Goal: Task Accomplishment & Management: Use online tool/utility

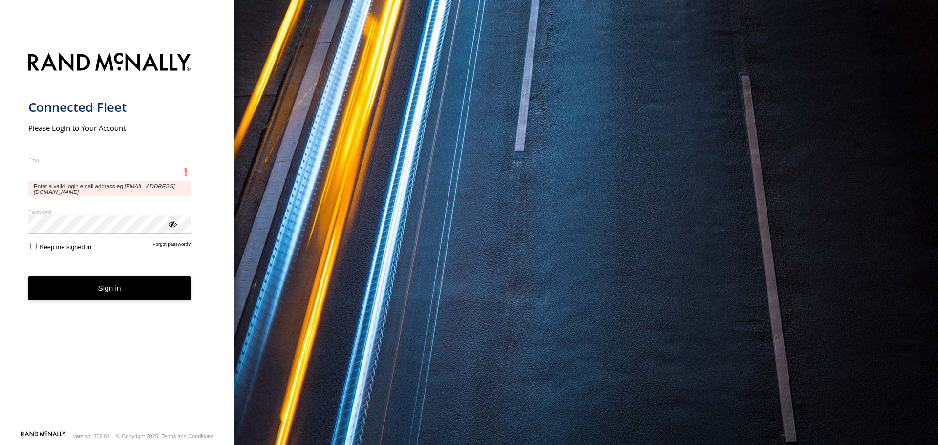
type input "**********"
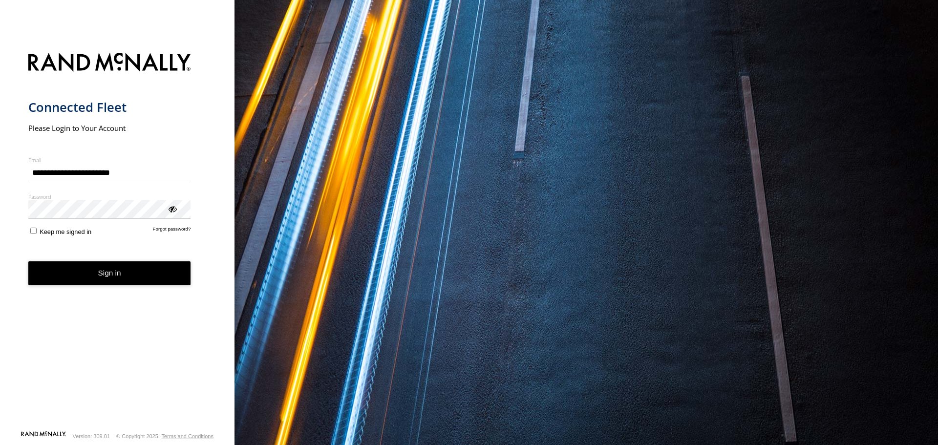
click at [67, 271] on button "Sign in" at bounding box center [109, 274] width 163 height 24
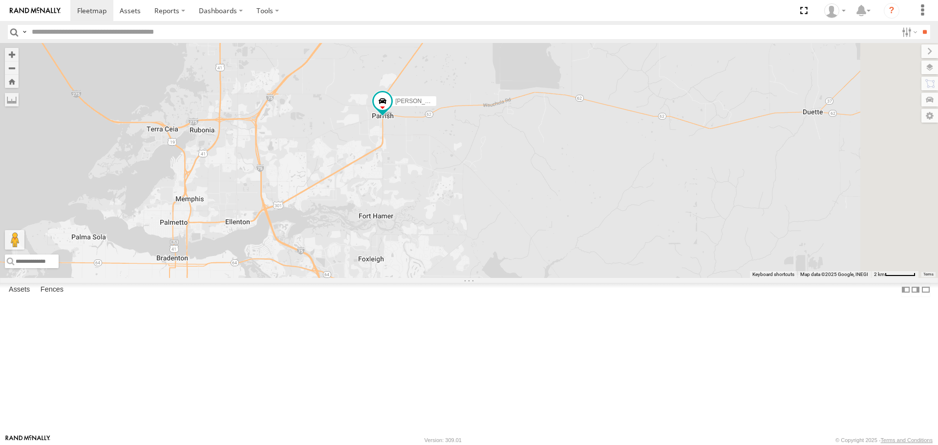
drag, startPoint x: 851, startPoint y: 119, endPoint x: 653, endPoint y: 254, distance: 240.0
click at [653, 254] on div "3 Robert Transit" at bounding box center [469, 160] width 938 height 235
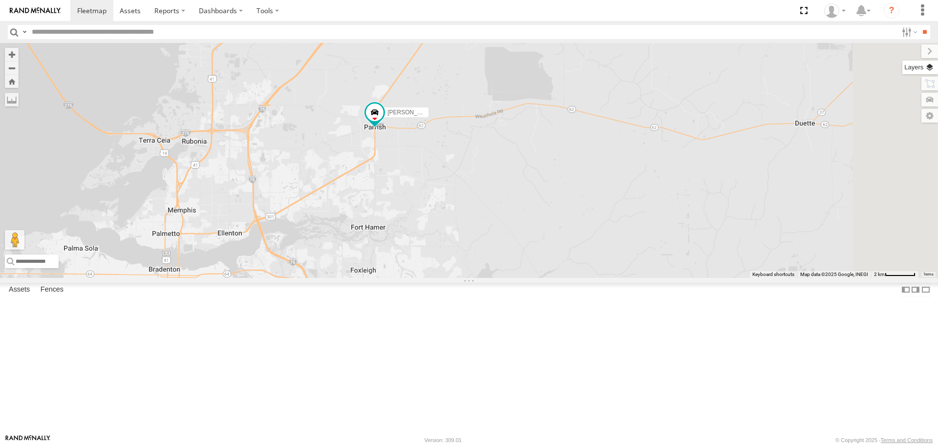
click at [930, 71] on label at bounding box center [921, 68] width 36 height 14
click at [0, 0] on span "Basemaps" at bounding box center [0, 0] width 0 height 0
click at [0, 0] on span "Roadmap" at bounding box center [0, 0] width 0 height 0
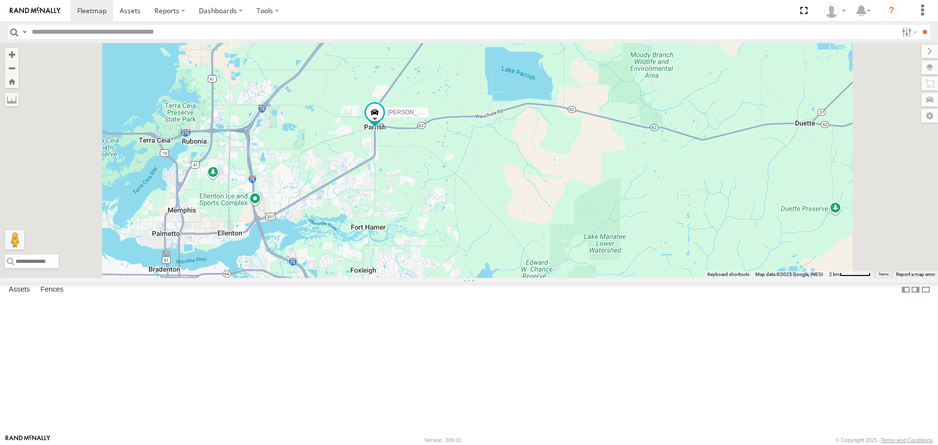
drag, startPoint x: 825, startPoint y: 144, endPoint x: 823, endPoint y: 150, distance: 6.8
click at [0, 0] on span "Overlays" at bounding box center [0, 0] width 0 height 0
click at [0, 0] on div "Fences" at bounding box center [0, 0] width 0 height 0
click at [0, 0] on span "Traffic" at bounding box center [0, 0] width 0 height 0
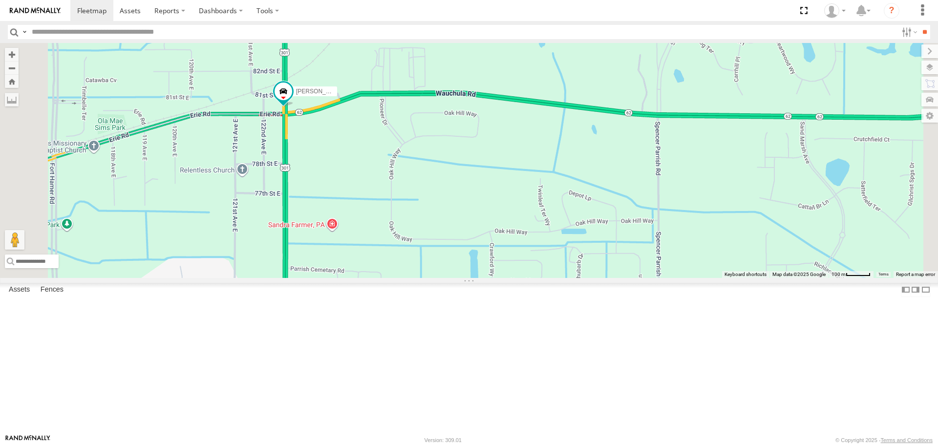
drag, startPoint x: 464, startPoint y: 217, endPoint x: 491, endPoint y: 226, distance: 28.6
click at [491, 226] on div "Robert Transit" at bounding box center [469, 160] width 938 height 235
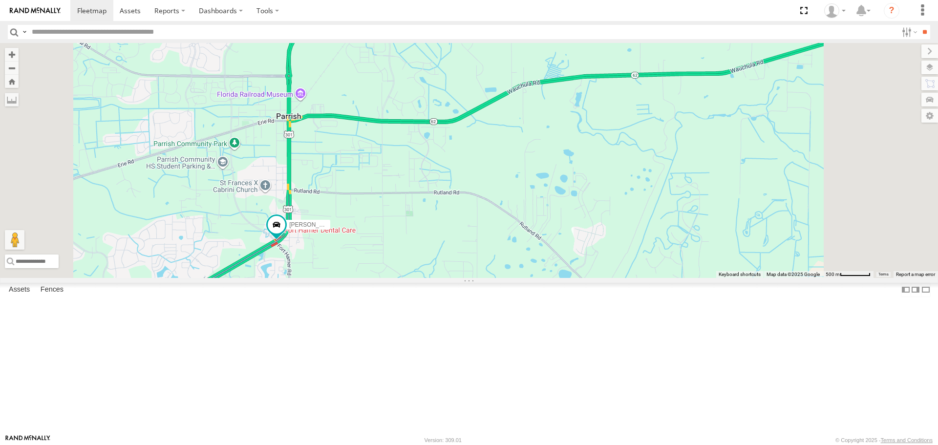
drag, startPoint x: 295, startPoint y: 359, endPoint x: 410, endPoint y: 250, distance: 158.4
click at [410, 251] on div "Robert Transit" at bounding box center [469, 160] width 938 height 235
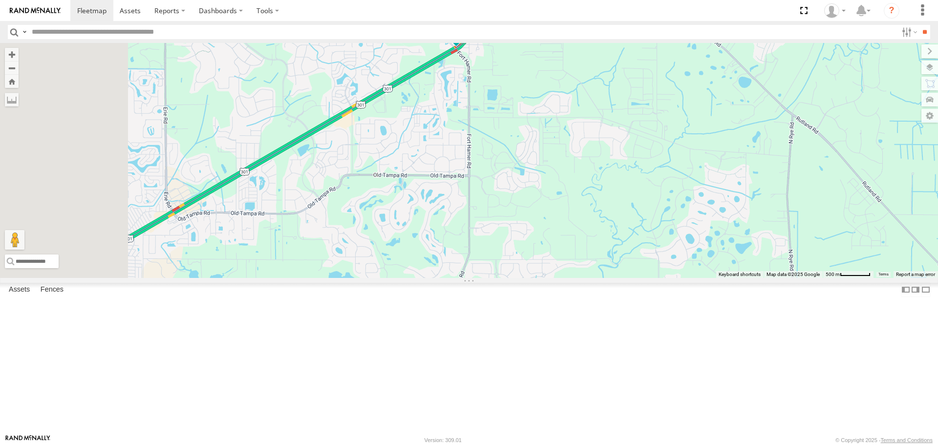
drag, startPoint x: 417, startPoint y: 305, endPoint x: 553, endPoint y: 223, distance: 158.4
click at [552, 225] on div "Robert Transit" at bounding box center [469, 160] width 938 height 235
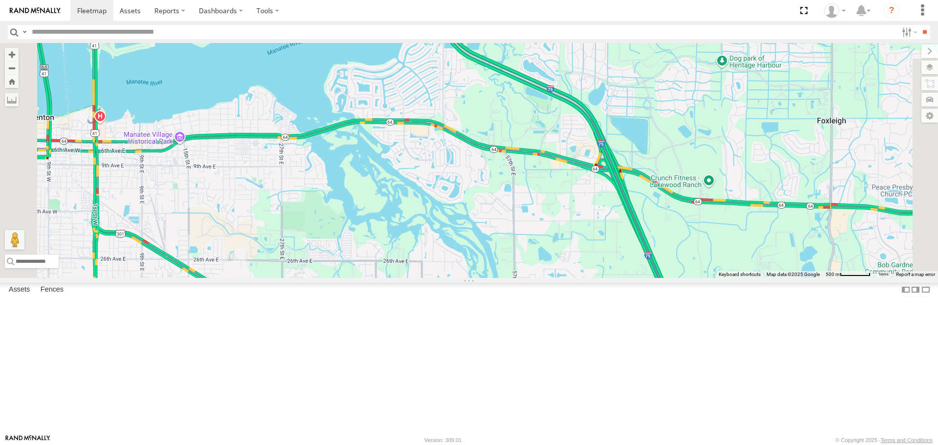
drag, startPoint x: 503, startPoint y: 312, endPoint x: 479, endPoint y: 189, distance: 125.6
click at [475, 190] on div "Robert Transit" at bounding box center [469, 160] width 938 height 235
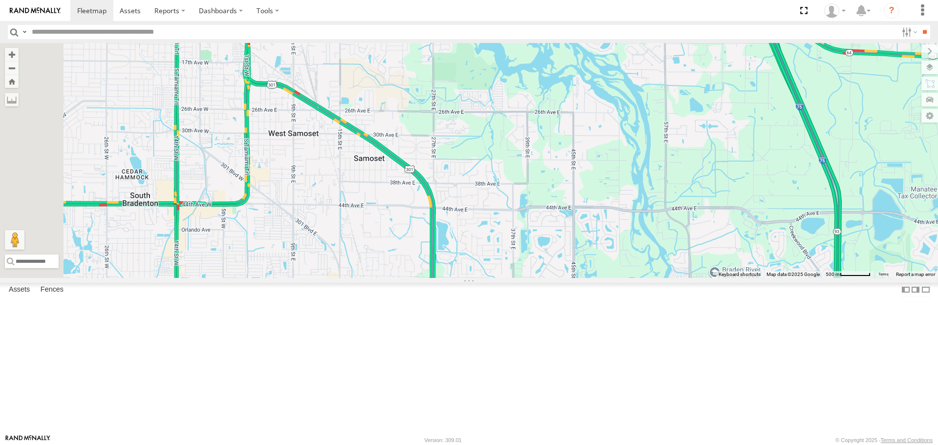
drag, startPoint x: 422, startPoint y: 292, endPoint x: 578, endPoint y: 186, distance: 188.9
click at [578, 186] on div "Robert Transit" at bounding box center [469, 160] width 938 height 235
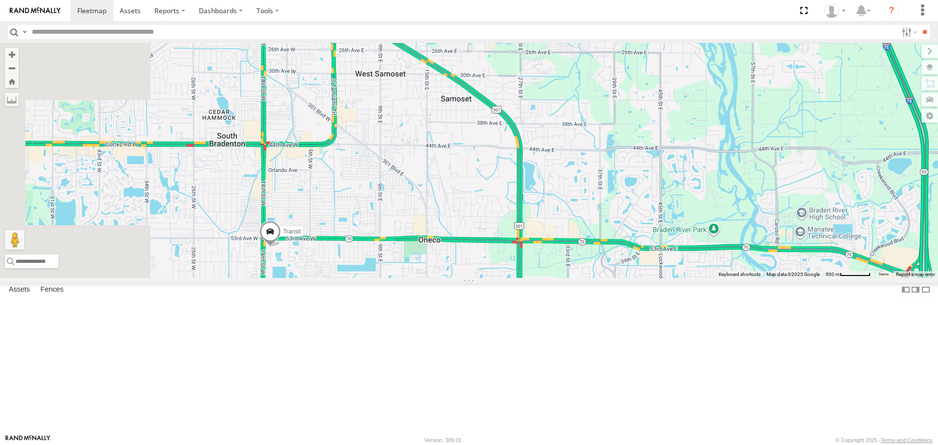
drag, startPoint x: 419, startPoint y: 326, endPoint x: 437, endPoint y: 305, distance: 27.8
click at [437, 278] on div "Robert Transit" at bounding box center [469, 160] width 938 height 235
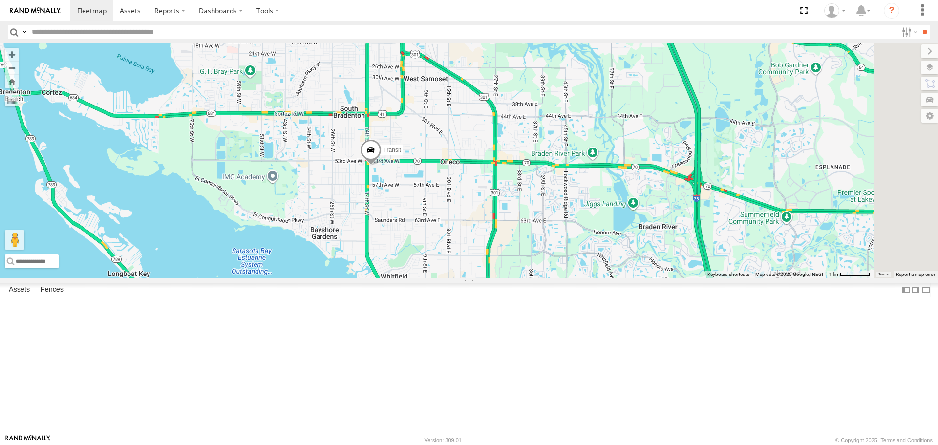
drag, startPoint x: 611, startPoint y: 288, endPoint x: 564, endPoint y: 108, distance: 185.8
click at [565, 109] on div "Robert Transit" at bounding box center [469, 160] width 938 height 235
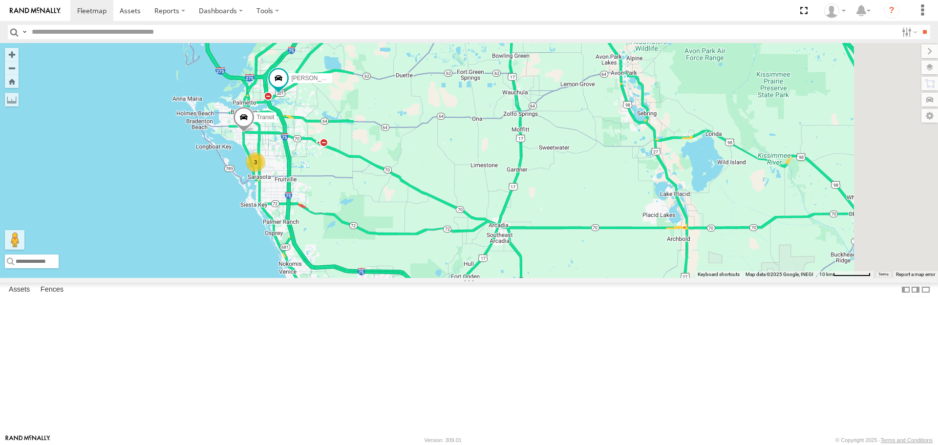
drag, startPoint x: 671, startPoint y: 139, endPoint x: 483, endPoint y: 236, distance: 211.2
click at [483, 236] on div "[PERSON_NAME] Transit 3" at bounding box center [469, 160] width 938 height 235
click at [906, 55] on label at bounding box center [922, 51] width 33 height 14
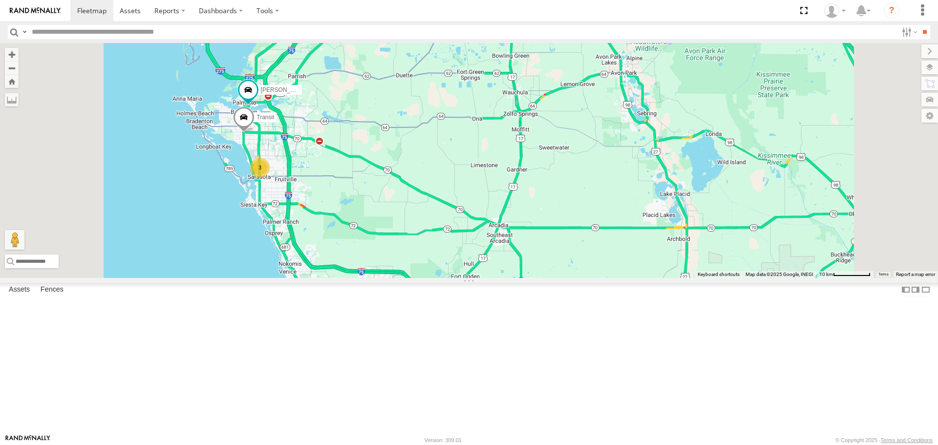
click at [374, 256] on div "[PERSON_NAME] Transit 3" at bounding box center [469, 160] width 938 height 235
click at [270, 177] on div "3" at bounding box center [260, 168] width 20 height 20
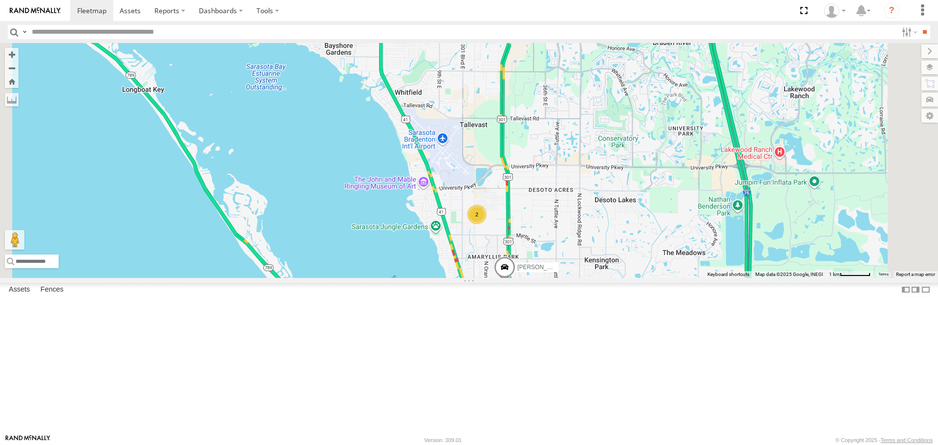
drag, startPoint x: 643, startPoint y: 394, endPoint x: 586, endPoint y: 282, distance: 126.3
click at [602, 278] on div "[PERSON_NAME] Transit [PERSON_NAME] 2" at bounding box center [469, 160] width 938 height 235
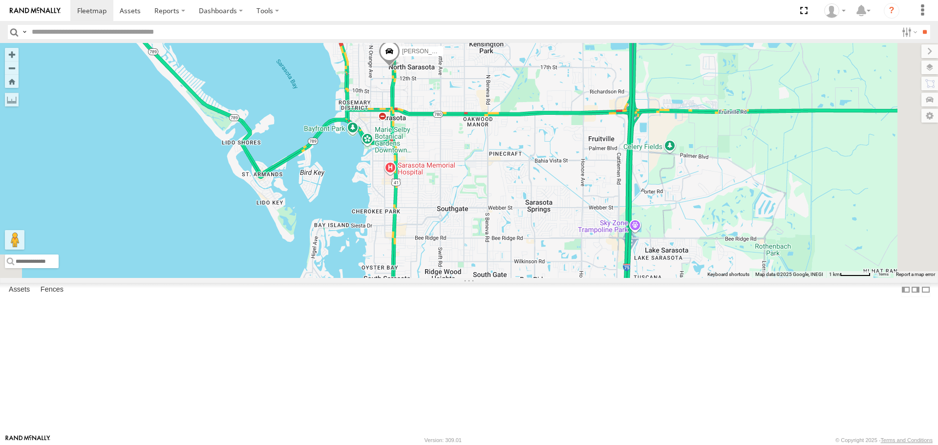
drag, startPoint x: 640, startPoint y: 383, endPoint x: 574, endPoint y: 306, distance: 101.2
click at [575, 278] on div "[PERSON_NAME] Transit [PERSON_NAME] 2" at bounding box center [469, 160] width 938 height 235
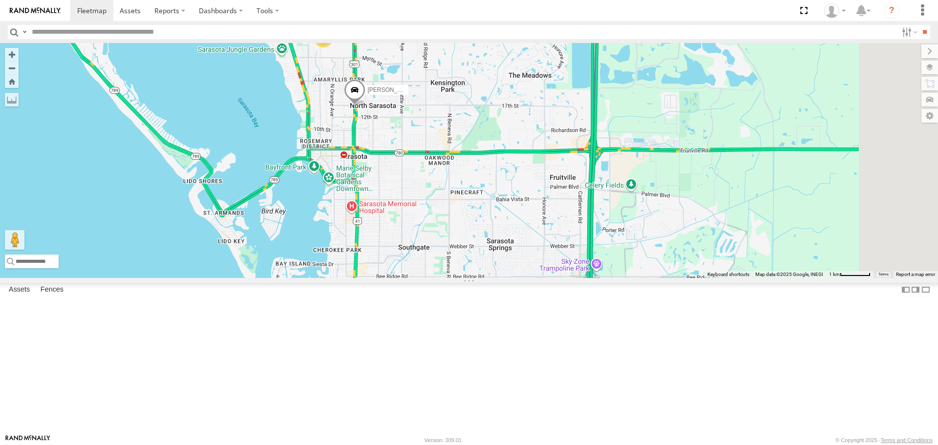
drag, startPoint x: 483, startPoint y: 284, endPoint x: 470, endPoint y: 365, distance: 82.7
click at [470, 278] on div "Tom 2" at bounding box center [469, 160] width 938 height 235
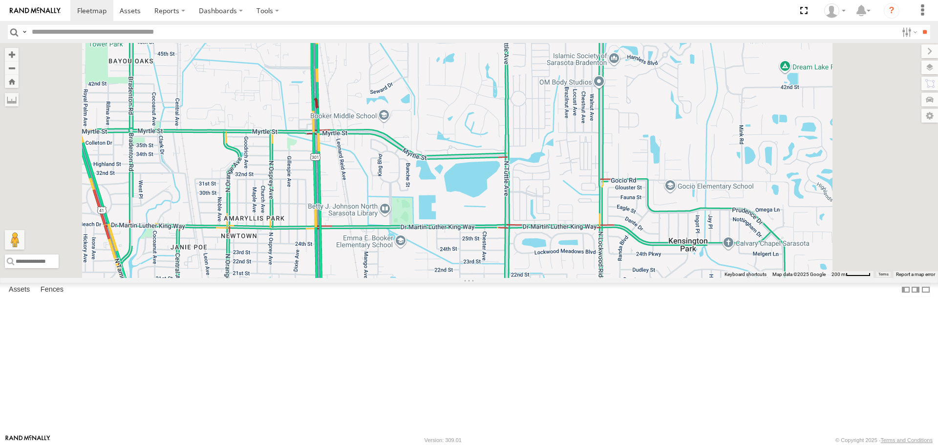
drag, startPoint x: 471, startPoint y: 300, endPoint x: 458, endPoint y: 436, distance: 136.0
click at [458, 438] on body at bounding box center [469, 222] width 938 height 445
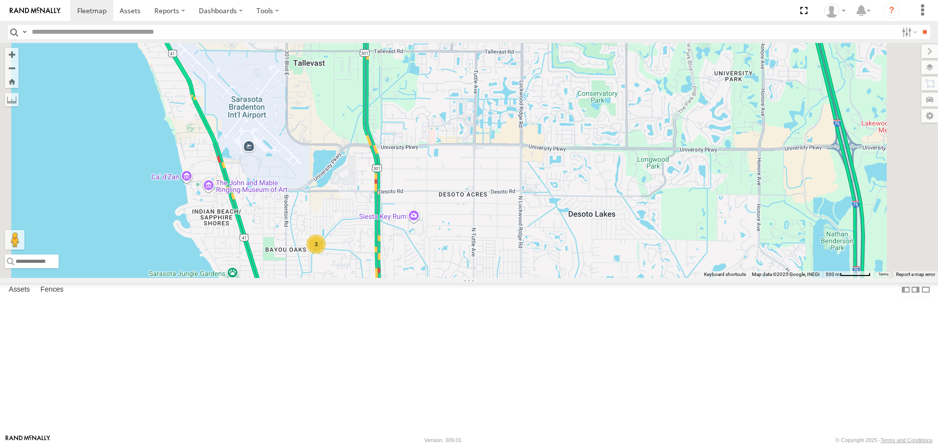
drag, startPoint x: 470, startPoint y: 146, endPoint x: 464, endPoint y: 259, distance: 113.1
click at [465, 257] on div "3" at bounding box center [469, 160] width 938 height 235
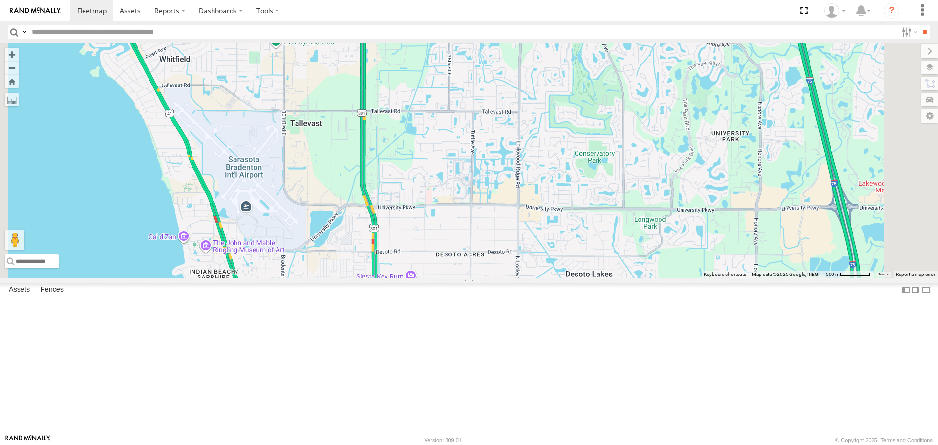
drag, startPoint x: 454, startPoint y: 193, endPoint x: 449, endPoint y: 277, distance: 84.2
click at [449, 277] on div "3" at bounding box center [469, 160] width 938 height 235
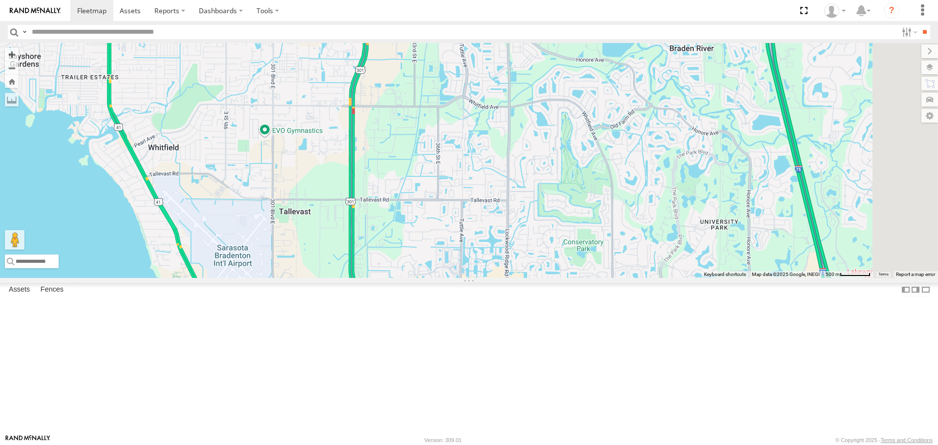
drag, startPoint x: 440, startPoint y: 197, endPoint x: 438, endPoint y: 251, distance: 54.3
click at [439, 250] on div "3 Robert" at bounding box center [469, 160] width 938 height 235
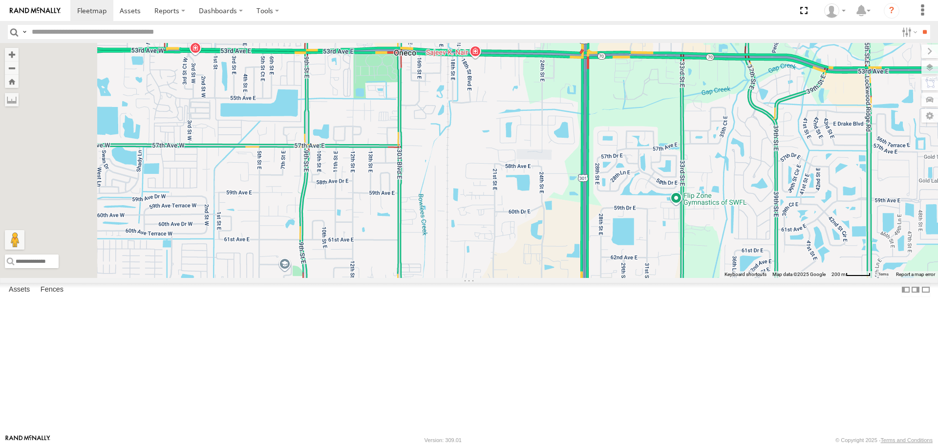
drag, startPoint x: 439, startPoint y: 220, endPoint x: 549, endPoint y: 130, distance: 142.8
click at [550, 132] on div at bounding box center [469, 160] width 938 height 235
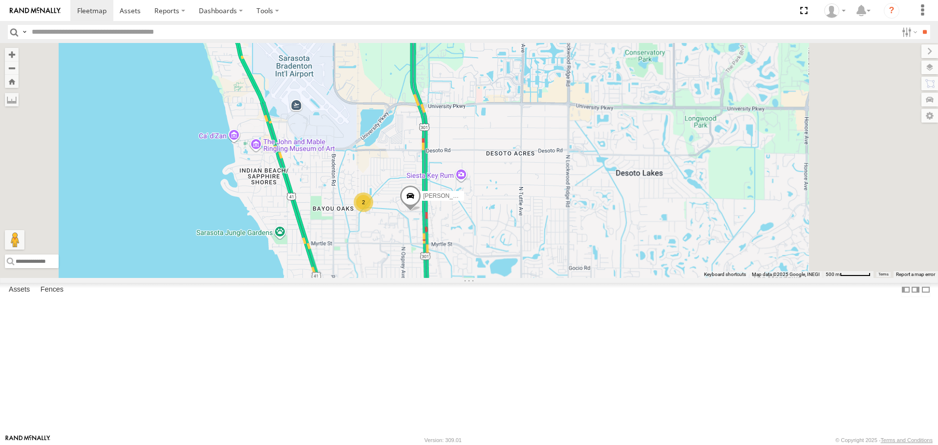
drag, startPoint x: 533, startPoint y: 289, endPoint x: 472, endPoint y: 140, distance: 160.9
click at [474, 142] on div "Tom 2" at bounding box center [469, 160] width 938 height 235
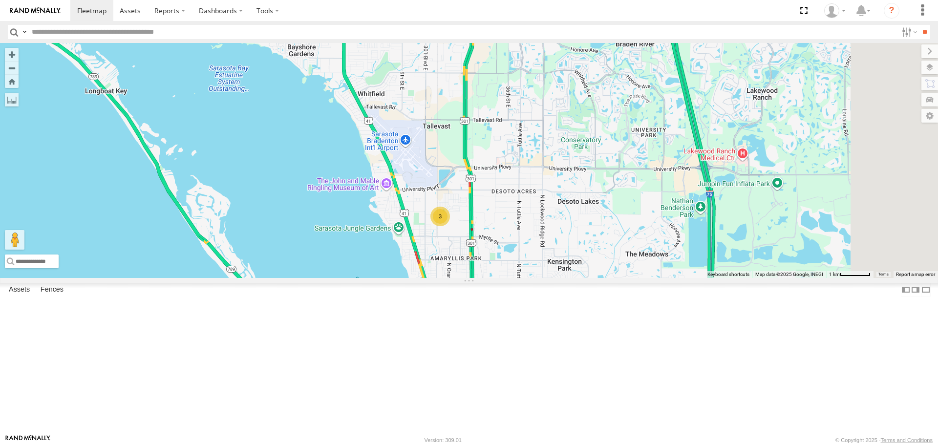
drag, startPoint x: 570, startPoint y: 202, endPoint x: 555, endPoint y: 270, distance: 69.1
click at [555, 270] on div "3" at bounding box center [469, 160] width 938 height 235
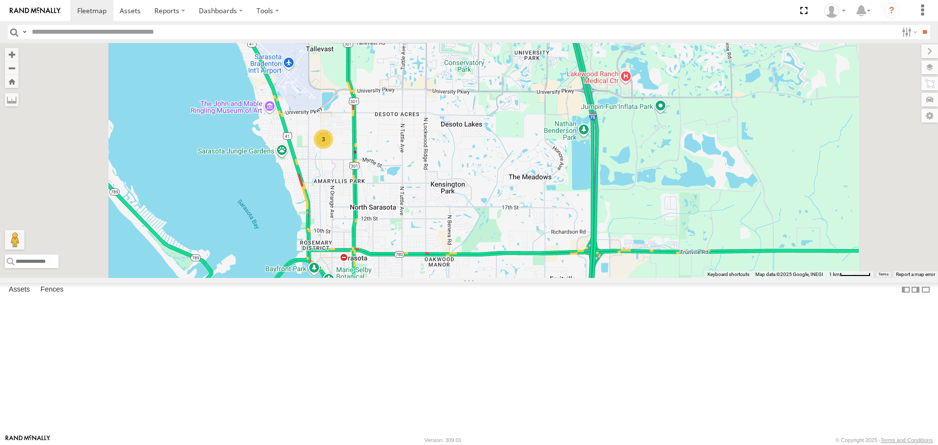
click at [0, 0] on link at bounding box center [0, 0] width 0 height 0
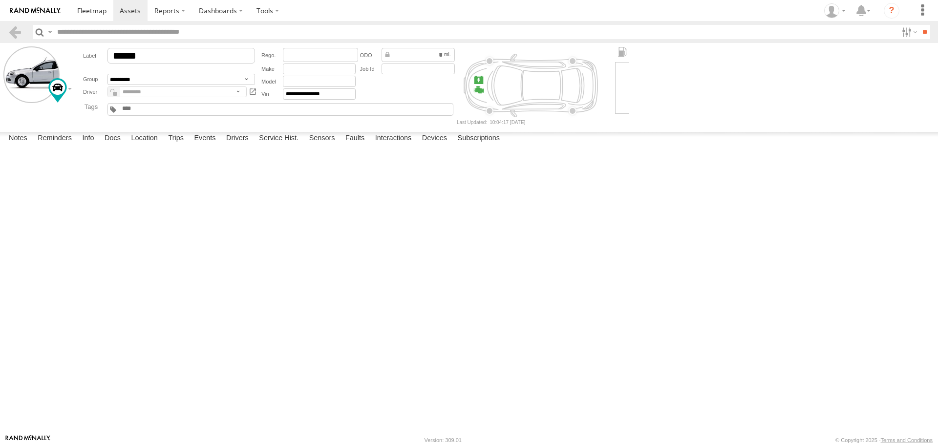
click at [0, 0] on label at bounding box center [0, 0] width 0 height 0
click at [0, 0] on button "Proceed" at bounding box center [0, 0] width 0 height 0
click at [91, 15] on span at bounding box center [91, 10] width 29 height 9
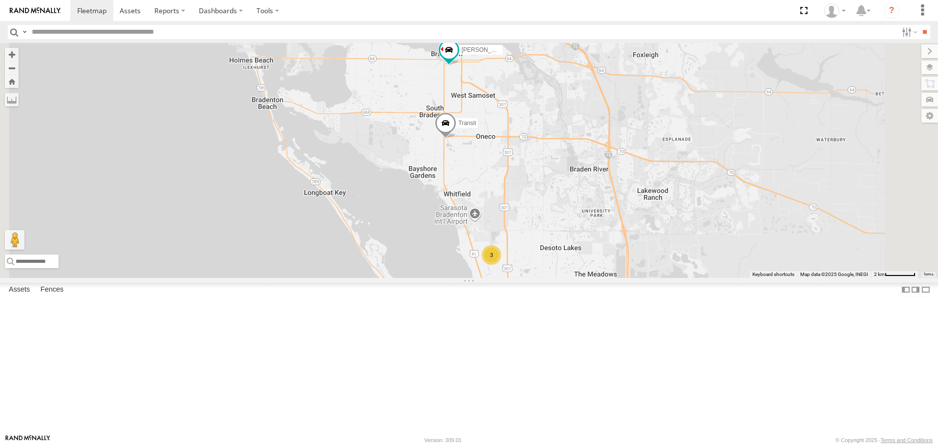
click at [0, 0] on link at bounding box center [0, 0] width 0 height 0
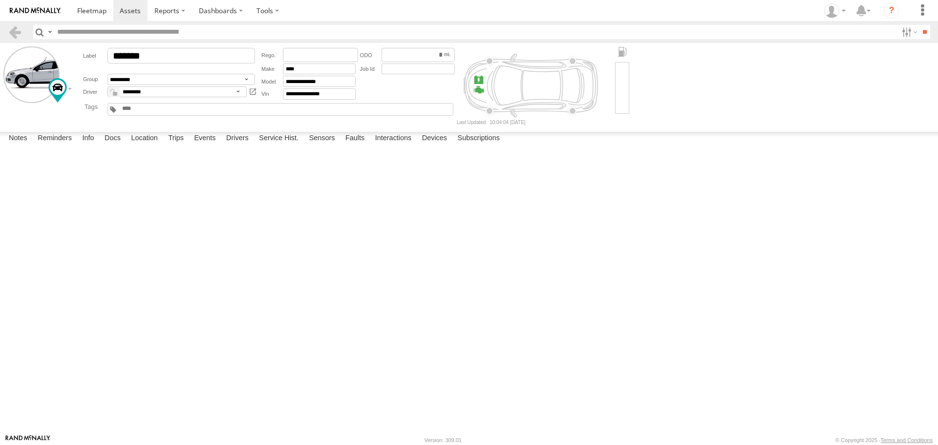
click at [0, 0] on label at bounding box center [0, 0] width 0 height 0
click at [0, 0] on button "Proceed" at bounding box center [0, 0] width 0 height 0
click at [103, 4] on link at bounding box center [91, 10] width 43 height 21
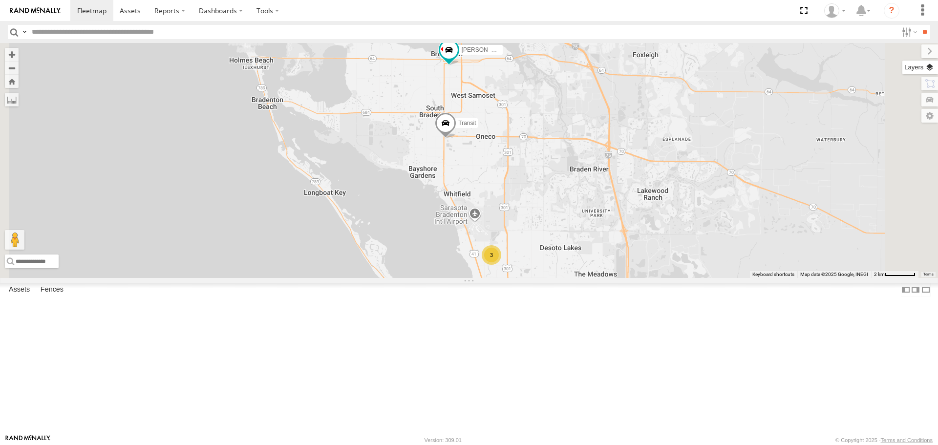
click at [932, 72] on label at bounding box center [921, 68] width 36 height 14
click at [0, 0] on span "Basemaps" at bounding box center [0, 0] width 0 height 0
click at [0, 0] on span "Roadmap" at bounding box center [0, 0] width 0 height 0
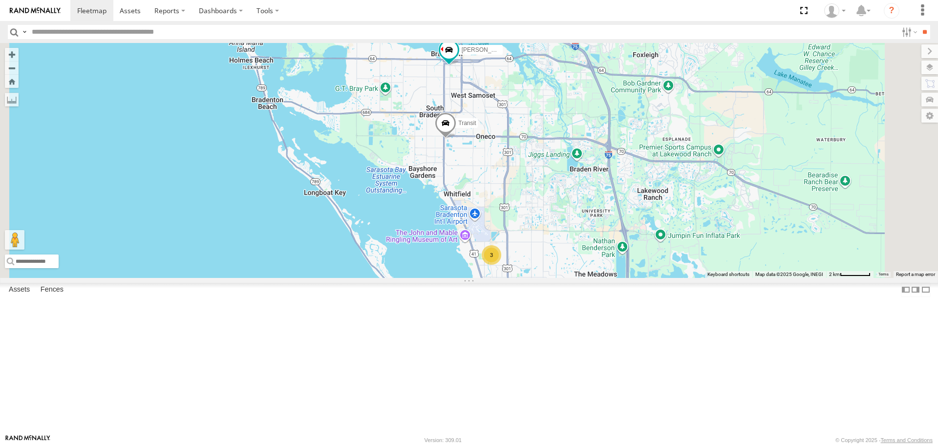
click at [0, 0] on span "Overlays" at bounding box center [0, 0] width 0 height 0
click at [0, 0] on span "Traffic" at bounding box center [0, 0] width 0 height 0
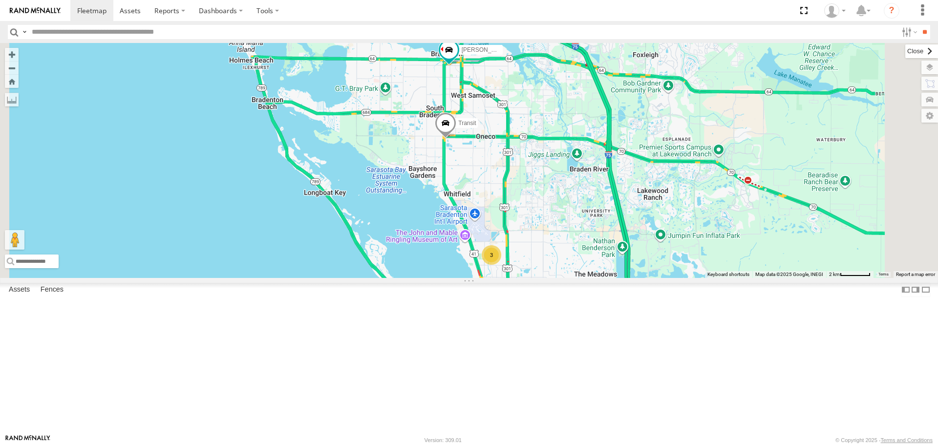
click at [906, 49] on label at bounding box center [922, 51] width 33 height 14
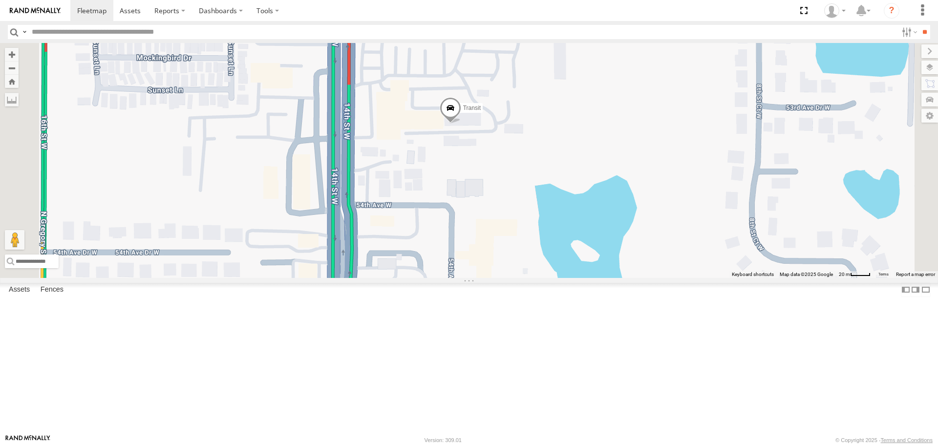
drag, startPoint x: 582, startPoint y: 172, endPoint x: 571, endPoint y: 238, distance: 66.9
click at [571, 238] on div "[PERSON_NAME] [PERSON_NAME] Transit" at bounding box center [469, 160] width 938 height 235
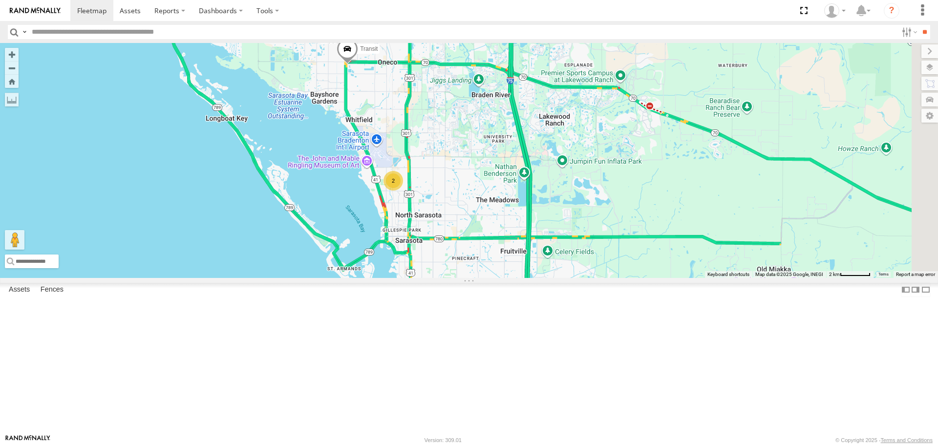
drag, startPoint x: 711, startPoint y: 302, endPoint x: 597, endPoint y: 243, distance: 128.1
click at [599, 244] on div "[PERSON_NAME] [PERSON_NAME] Transit 2" at bounding box center [469, 160] width 938 height 235
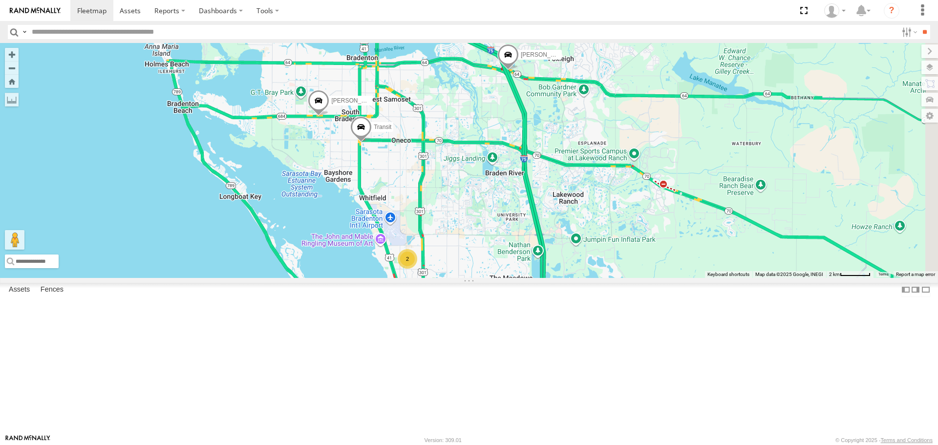
drag, startPoint x: 596, startPoint y: 243, endPoint x: 614, endPoint y: 324, distance: 83.2
click at [614, 278] on div "[PERSON_NAME] [PERSON_NAME] Transit 2" at bounding box center [469, 160] width 938 height 235
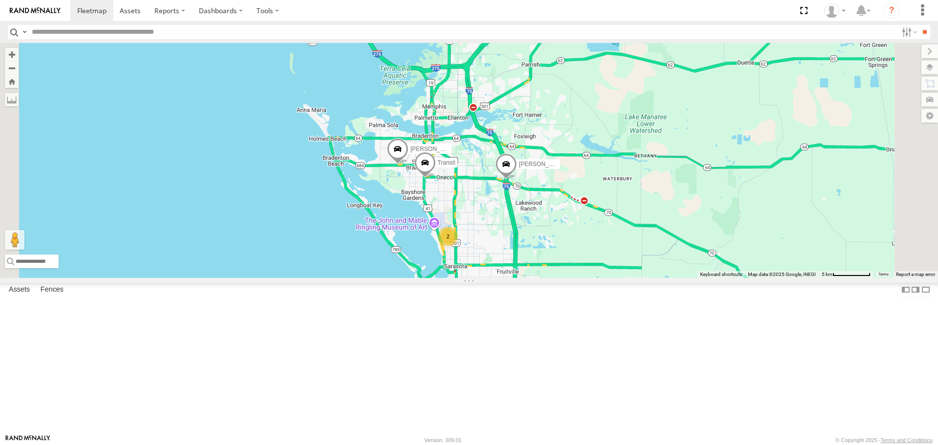
drag, startPoint x: 609, startPoint y: 300, endPoint x: 562, endPoint y: 244, distance: 72.5
click at [562, 244] on div "[PERSON_NAME] [PERSON_NAME] Transit 2" at bounding box center [469, 160] width 938 height 235
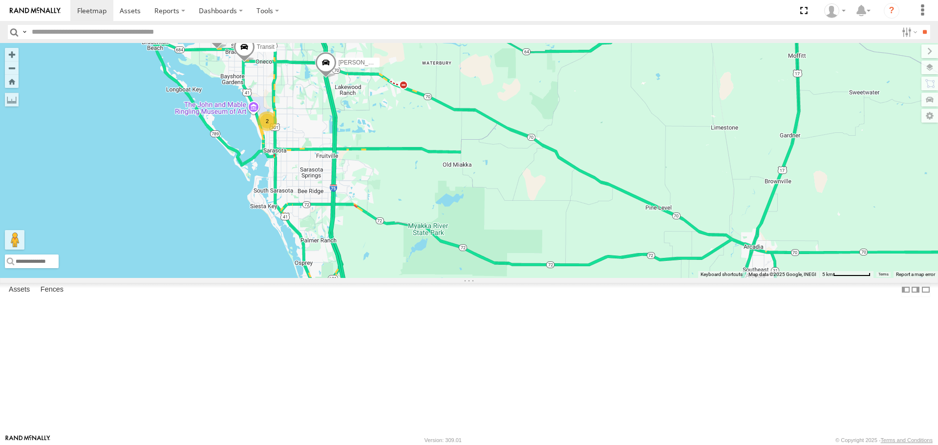
drag, startPoint x: 524, startPoint y: 253, endPoint x: 417, endPoint y: 213, distance: 114.0
click at [418, 213] on div "[PERSON_NAME] [PERSON_NAME] Transit 2" at bounding box center [469, 160] width 938 height 235
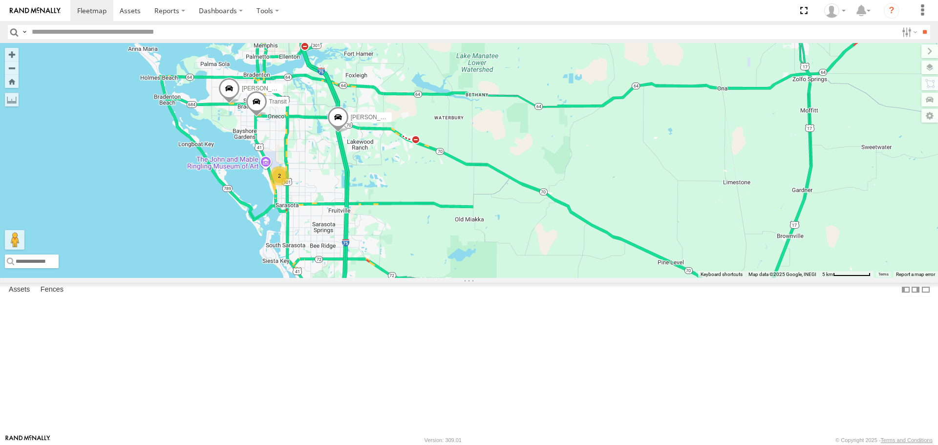
drag, startPoint x: 576, startPoint y: 242, endPoint x: 604, endPoint y: 308, distance: 72.1
click at [604, 278] on div "[PERSON_NAME] [PERSON_NAME] Transit 2" at bounding box center [469, 160] width 938 height 235
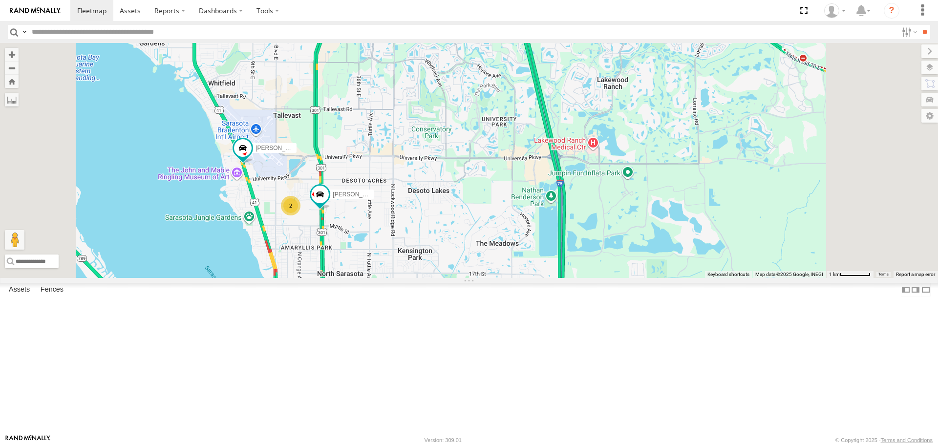
drag, startPoint x: 524, startPoint y: 262, endPoint x: 530, endPoint y: 298, distance: 36.2
click at [530, 278] on div "[PERSON_NAME] Transit [PERSON_NAME] 2" at bounding box center [469, 160] width 938 height 235
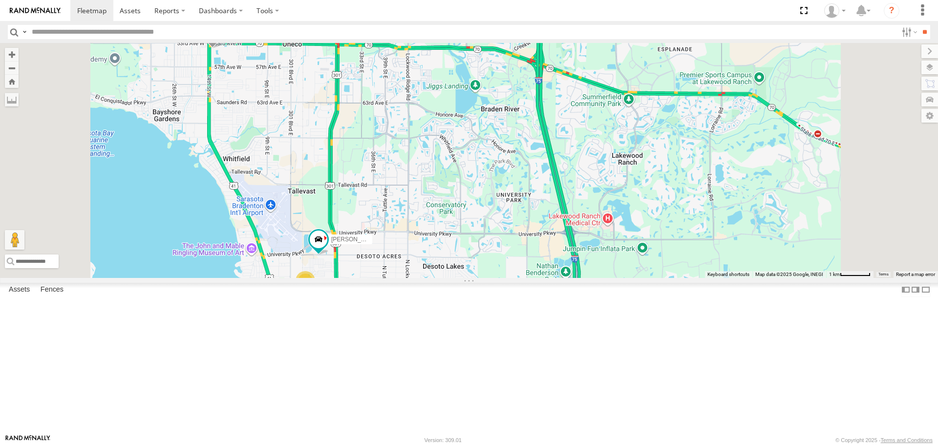
drag, startPoint x: 414, startPoint y: 159, endPoint x: 431, endPoint y: 246, distance: 88.8
click at [431, 246] on div "[PERSON_NAME] Transit 3" at bounding box center [469, 160] width 938 height 235
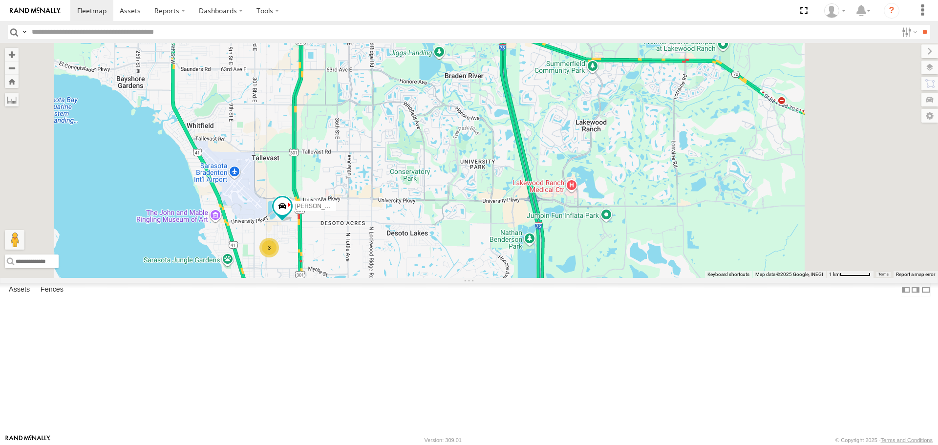
drag, startPoint x: 438, startPoint y: 261, endPoint x: 393, endPoint y: 208, distance: 69.4
click at [393, 208] on div "[PERSON_NAME] Transit 3" at bounding box center [469, 160] width 938 height 235
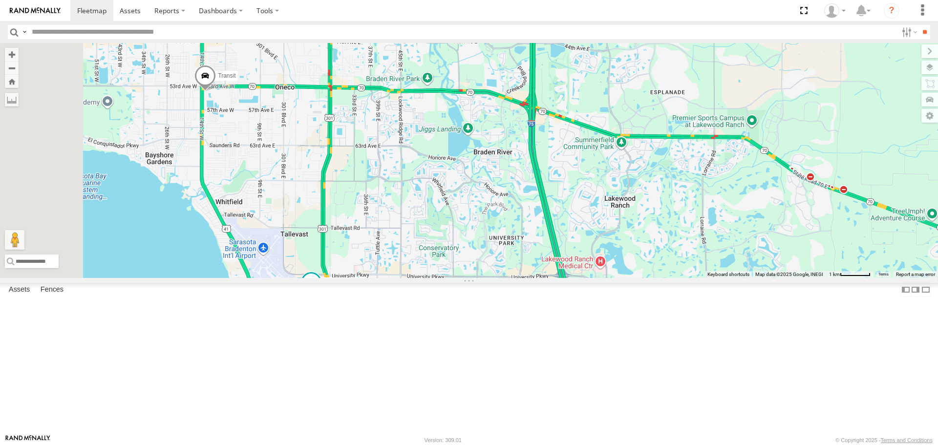
drag, startPoint x: 326, startPoint y: 108, endPoint x: 361, endPoint y: 197, distance: 96.6
click at [361, 197] on div "[PERSON_NAME] Transit 3" at bounding box center [469, 160] width 938 height 235
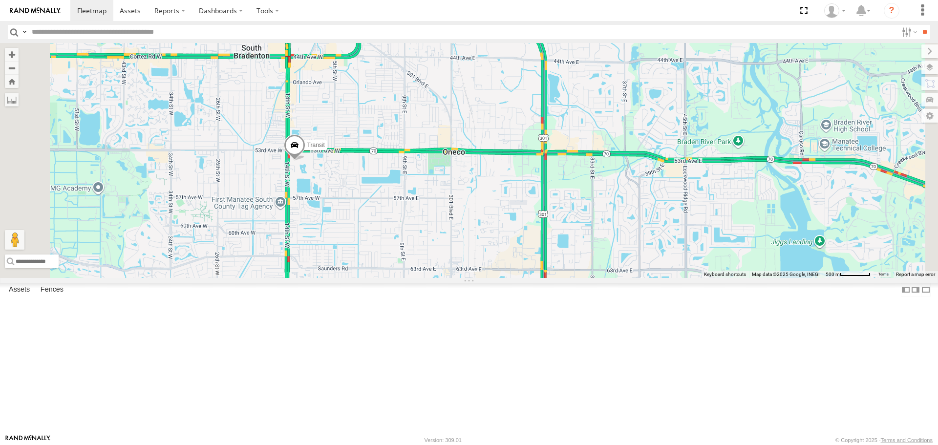
drag, startPoint x: 418, startPoint y: 272, endPoint x: 377, endPoint y: 181, distance: 99.6
click at [379, 184] on div "[PERSON_NAME] Transit" at bounding box center [469, 160] width 938 height 235
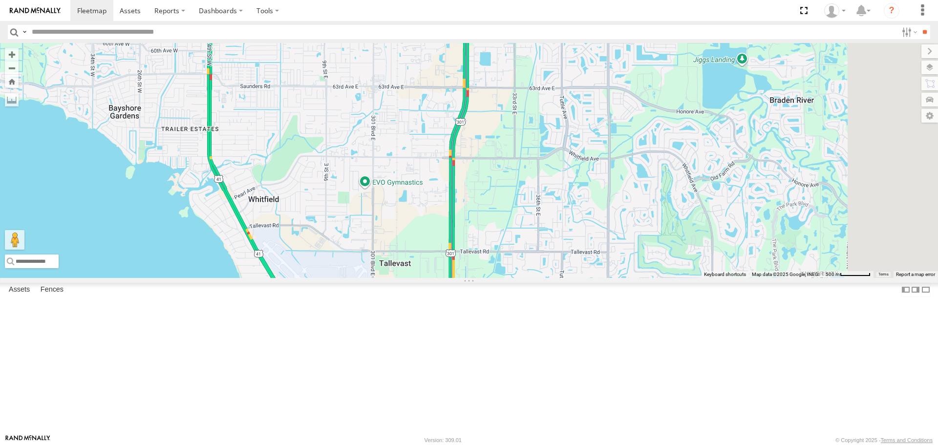
drag, startPoint x: 393, startPoint y: 232, endPoint x: 379, endPoint y: 212, distance: 24.1
click at [383, 218] on div "[PERSON_NAME] Transit" at bounding box center [469, 160] width 938 height 235
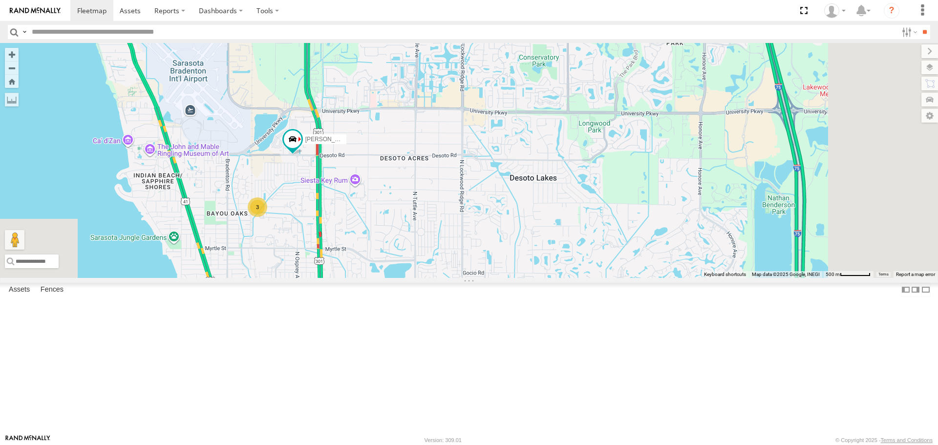
drag, startPoint x: 410, startPoint y: 264, endPoint x: 375, endPoint y: 190, distance: 82.0
click at [375, 191] on div "[PERSON_NAME] Transit 3" at bounding box center [469, 160] width 938 height 235
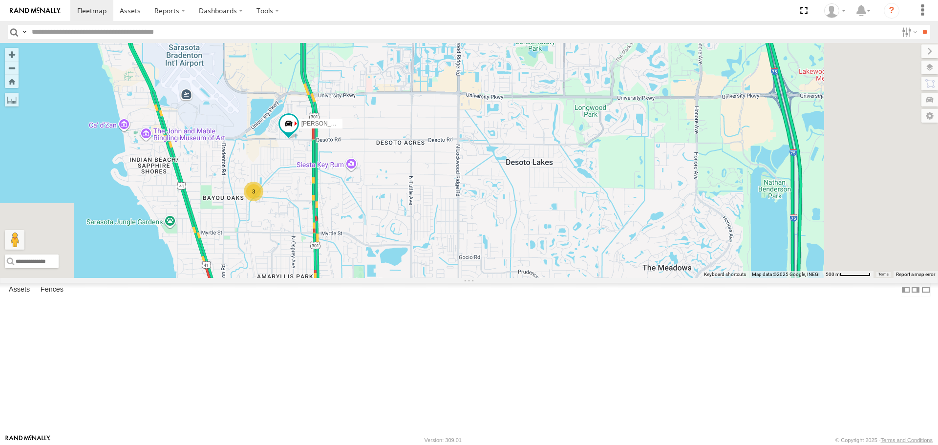
drag, startPoint x: 414, startPoint y: 309, endPoint x: 396, endPoint y: 196, distance: 114.8
click at [396, 196] on div "[PERSON_NAME] Transit 3" at bounding box center [469, 160] width 938 height 235
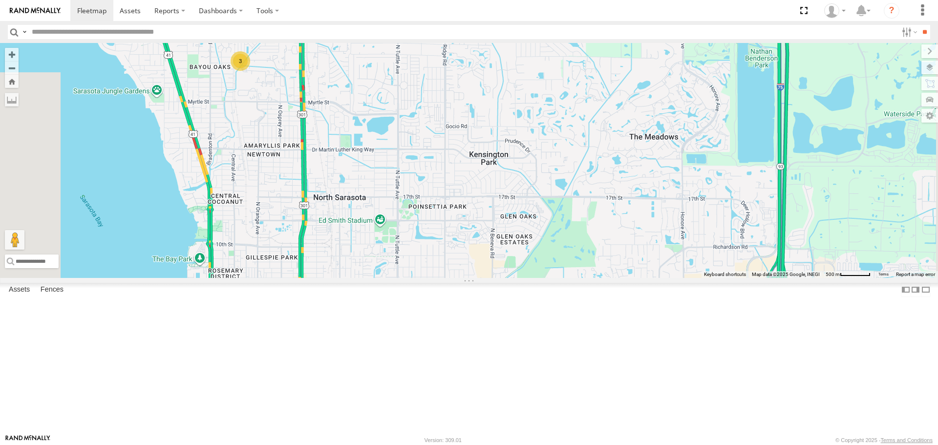
click at [404, 247] on div "[PERSON_NAME] Transit 3" at bounding box center [469, 160] width 938 height 235
drag, startPoint x: 404, startPoint y: 247, endPoint x: 466, endPoint y: 165, distance: 102.9
click at [443, 202] on div "[PERSON_NAME] Transit 3" at bounding box center [469, 160] width 938 height 235
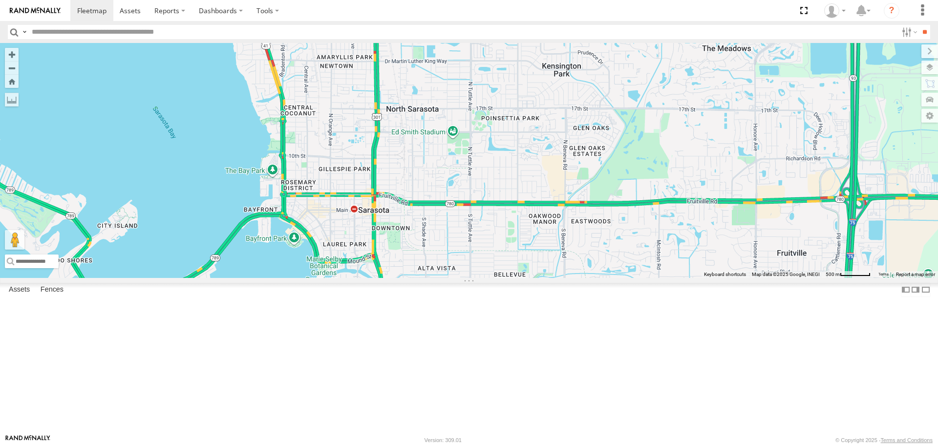
drag, startPoint x: 466, startPoint y: 165, endPoint x: 478, endPoint y: 141, distance: 26.9
click at [477, 145] on div "[PERSON_NAME] Transit 3" at bounding box center [469, 160] width 938 height 235
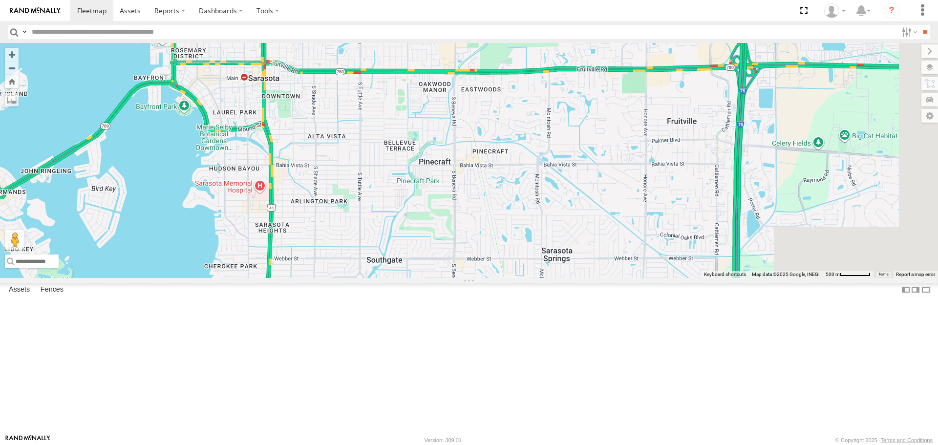
drag, startPoint x: 556, startPoint y: 349, endPoint x: 373, endPoint y: 218, distance: 225.2
click at [377, 228] on div "[PERSON_NAME] Transit 3" at bounding box center [469, 160] width 938 height 235
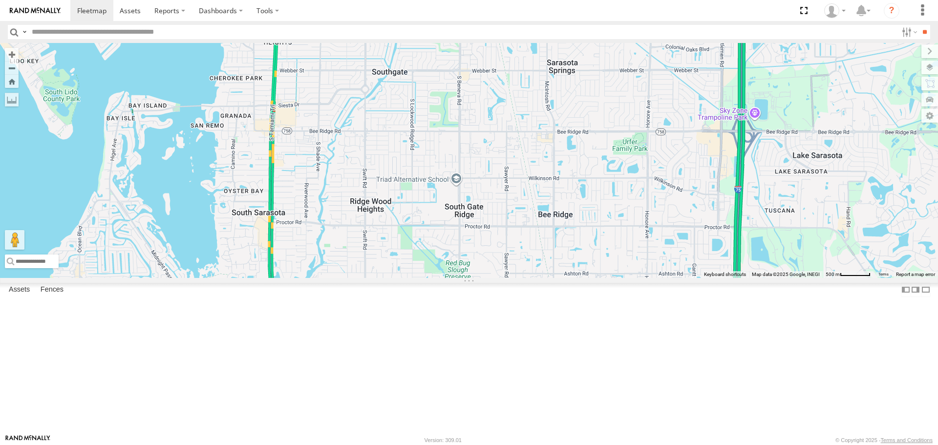
drag, startPoint x: 633, startPoint y: 286, endPoint x: 695, endPoint y: 247, distance: 73.2
click at [696, 248] on div "[PERSON_NAME] Transit 3" at bounding box center [469, 160] width 938 height 235
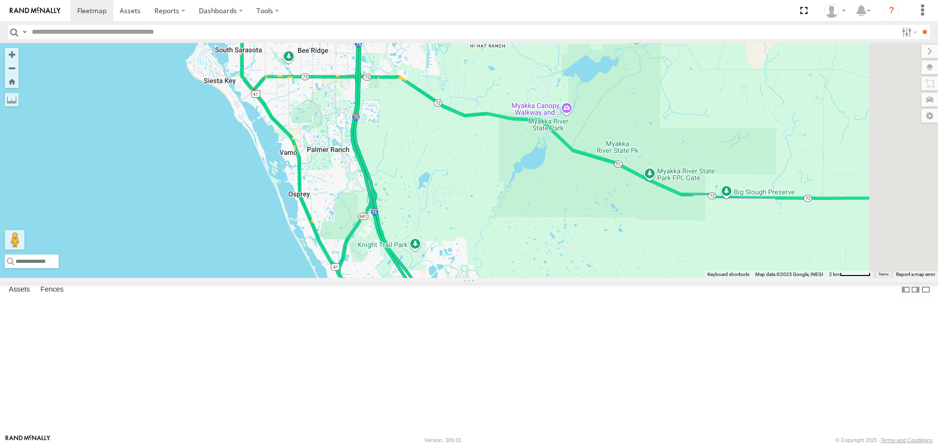
drag, startPoint x: 629, startPoint y: 298, endPoint x: 401, endPoint y: 139, distance: 277.8
click at [408, 148] on div "Transit 4" at bounding box center [469, 160] width 938 height 235
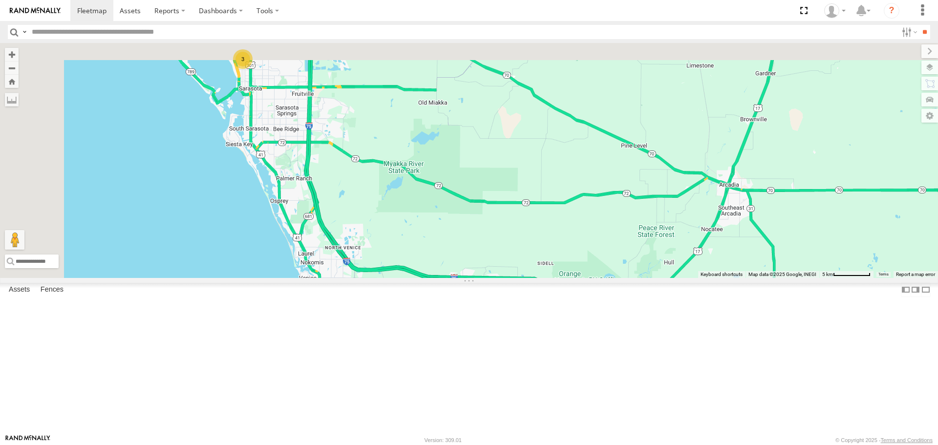
drag, startPoint x: 442, startPoint y: 272, endPoint x: 446, endPoint y: 353, distance: 80.8
click at [451, 278] on div "Transit 3" at bounding box center [469, 160] width 938 height 235
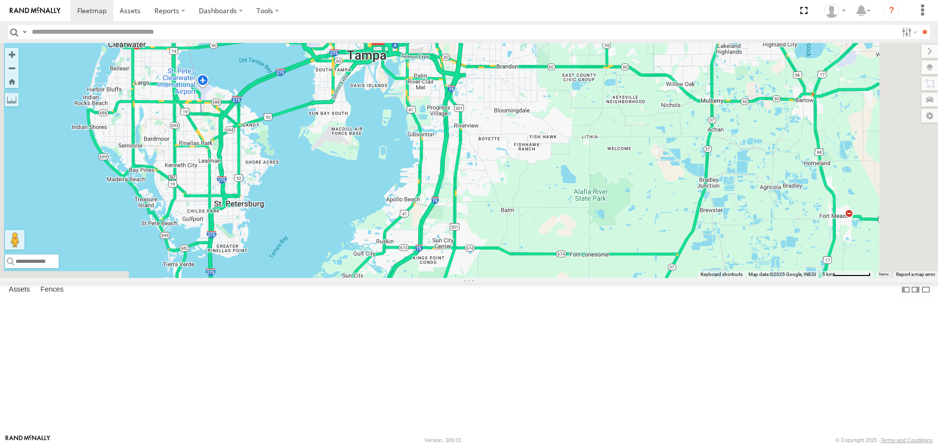
drag, startPoint x: 420, startPoint y: 280, endPoint x: 344, endPoint y: 136, distance: 162.5
click at [349, 145] on div "Transit 3" at bounding box center [469, 160] width 938 height 235
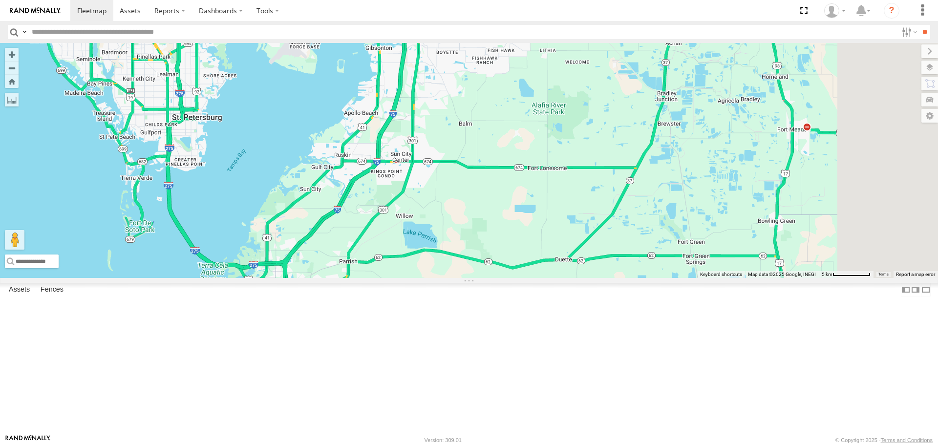
drag, startPoint x: 413, startPoint y: 295, endPoint x: 326, endPoint y: 150, distance: 169.9
click at [327, 157] on div "Transit 3" at bounding box center [469, 160] width 938 height 235
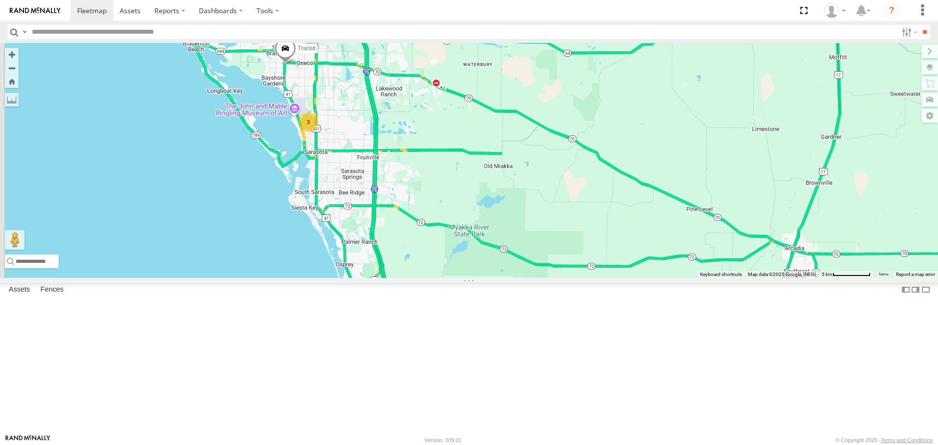
drag, startPoint x: 412, startPoint y: 198, endPoint x: 708, endPoint y: 319, distance: 319.4
click at [708, 278] on div "Transit 3" at bounding box center [469, 160] width 938 height 235
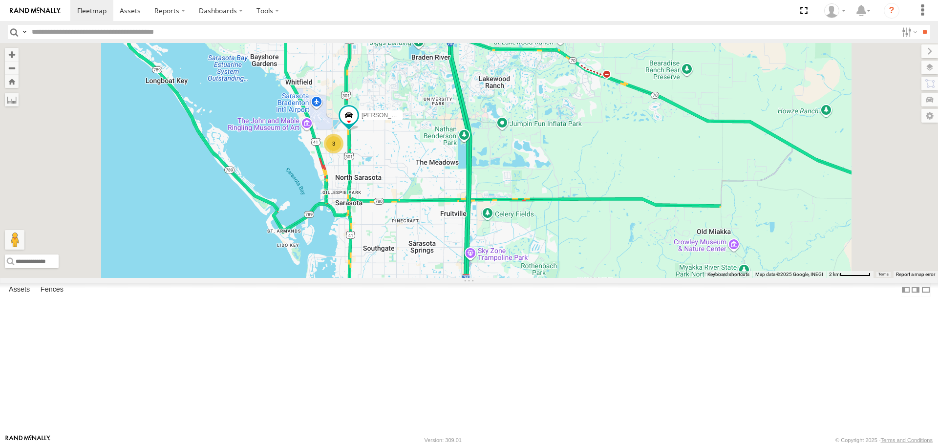
click at [344, 153] on div "3" at bounding box center [334, 144] width 20 height 20
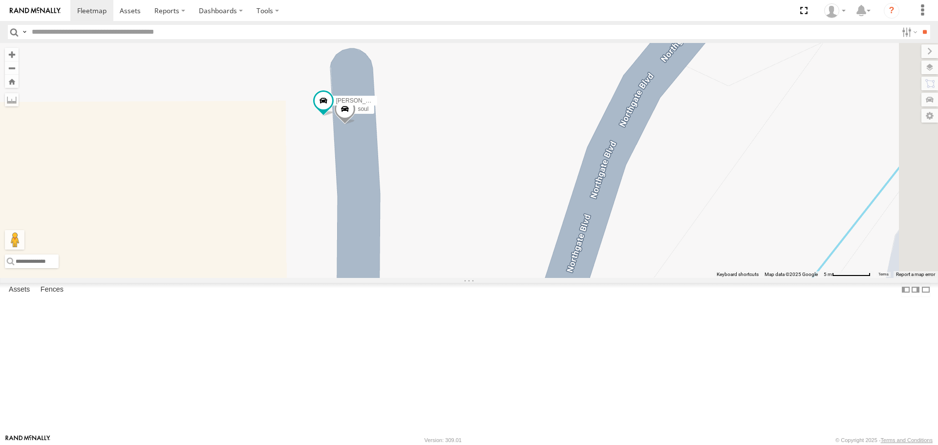
drag, startPoint x: 776, startPoint y: 262, endPoint x: 586, endPoint y: 206, distance: 197.7
click at [588, 208] on div "Kia soul [PERSON_NAME]" at bounding box center [469, 160] width 938 height 235
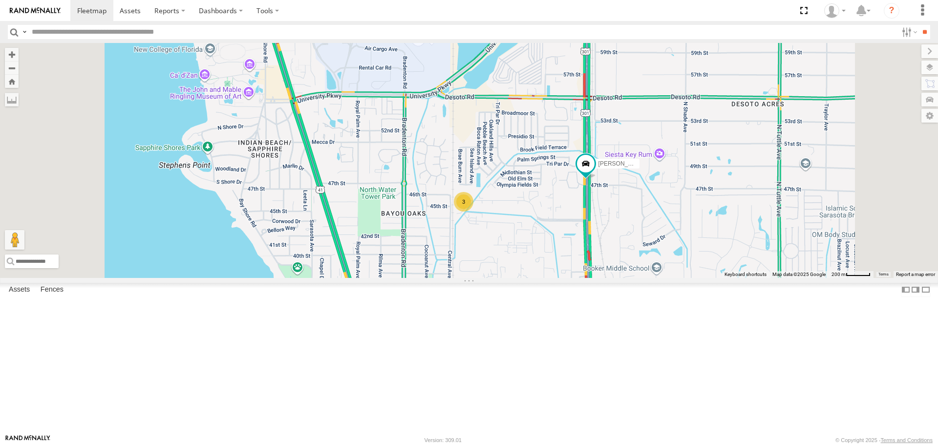
drag, startPoint x: 570, startPoint y: 229, endPoint x: 567, endPoint y: 334, distance: 105.2
click at [567, 278] on div "[PERSON_NAME] 3" at bounding box center [469, 160] width 938 height 235
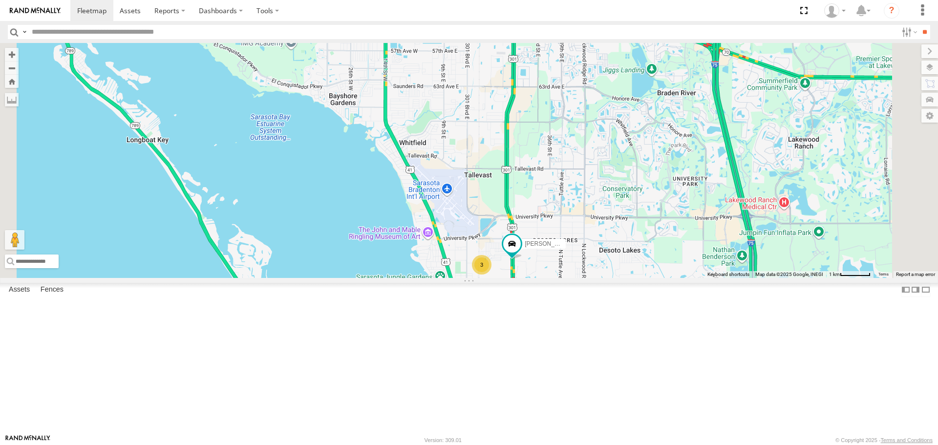
drag, startPoint x: 554, startPoint y: 188, endPoint x: 587, endPoint y: 209, distance: 38.5
click at [587, 209] on div "[PERSON_NAME] 3 Transit" at bounding box center [469, 160] width 938 height 235
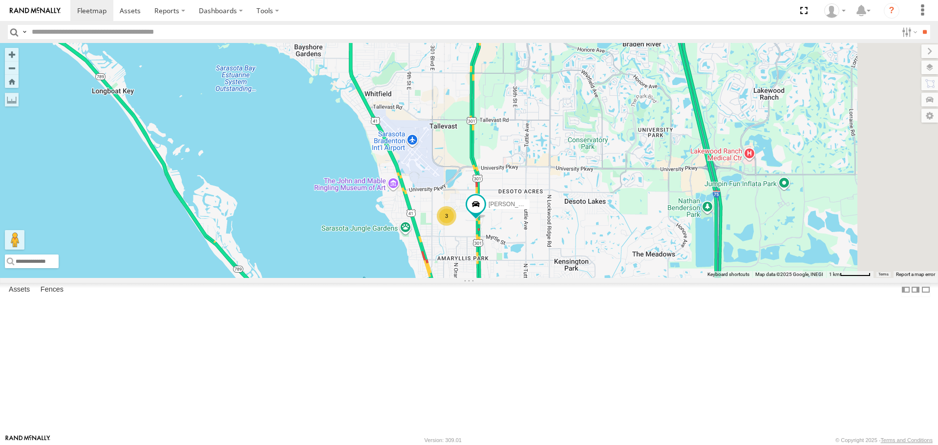
drag, startPoint x: 565, startPoint y: 309, endPoint x: 530, endPoint y: 259, distance: 60.7
click at [530, 259] on div "[PERSON_NAME] 3 Transit" at bounding box center [469, 160] width 938 height 235
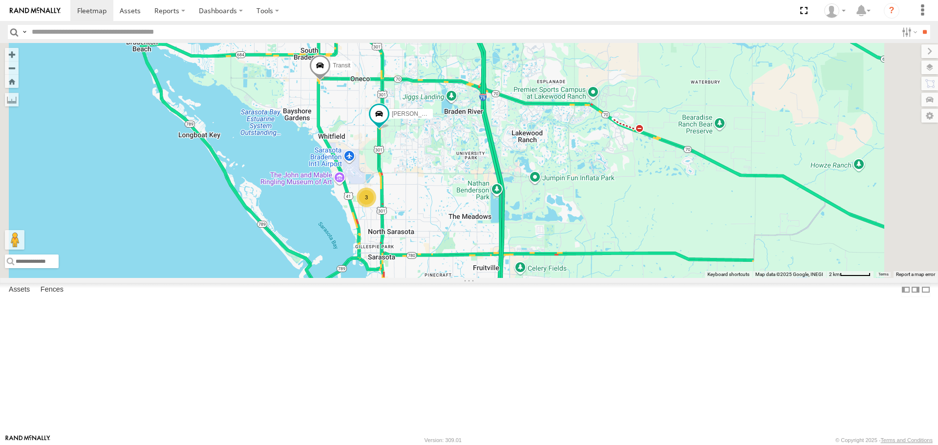
drag, startPoint x: 688, startPoint y: 289, endPoint x: 585, endPoint y: 294, distance: 103.3
click at [586, 278] on div "[PERSON_NAME] Transit 3" at bounding box center [469, 160] width 938 height 235
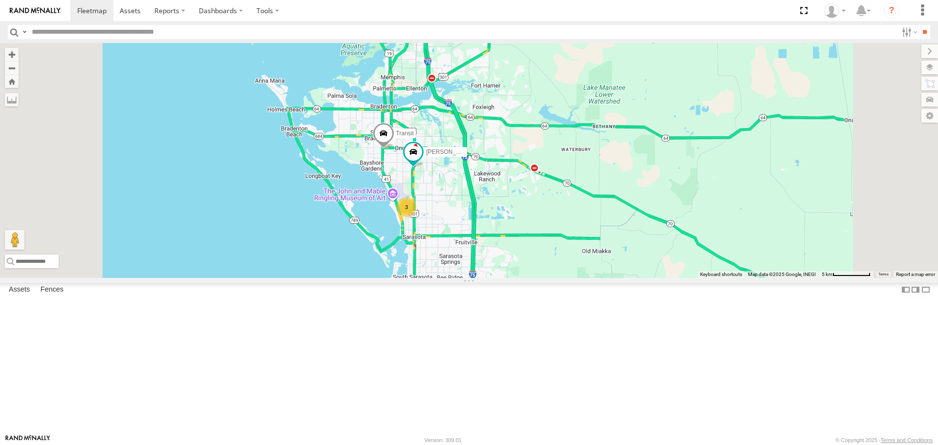
click at [0, 0] on link at bounding box center [0, 0] width 0 height 0
